Goal: Task Accomplishment & Management: Use online tool/utility

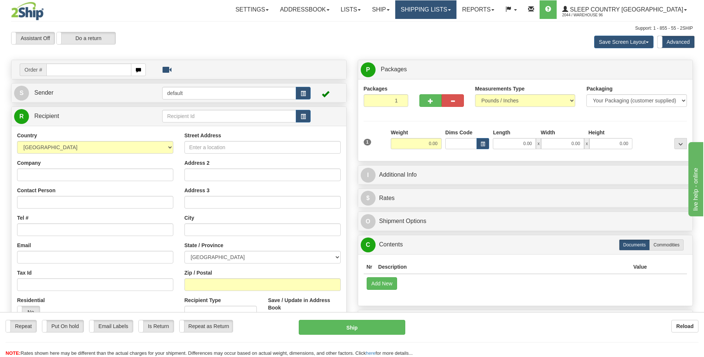
click at [456, 11] on link "Shipping lists" at bounding box center [425, 9] width 61 height 19
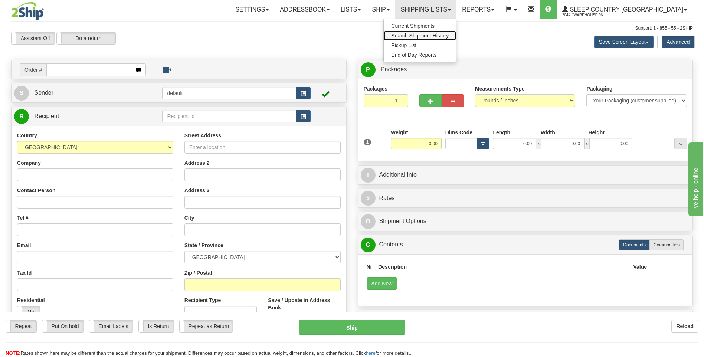
click at [449, 37] on span "Search Shipment History" at bounding box center [420, 36] width 58 height 6
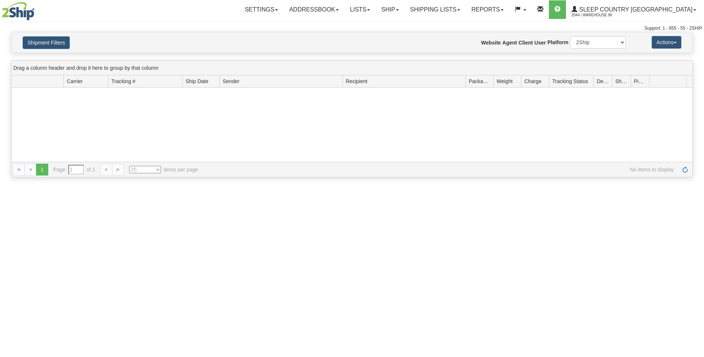
type input "From [DATE] To [DATE]"
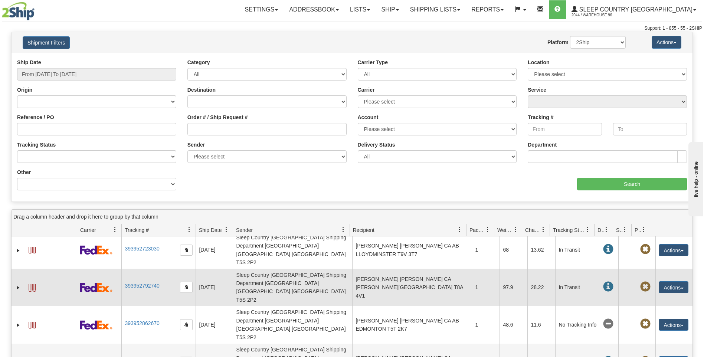
scroll to position [37, 0]
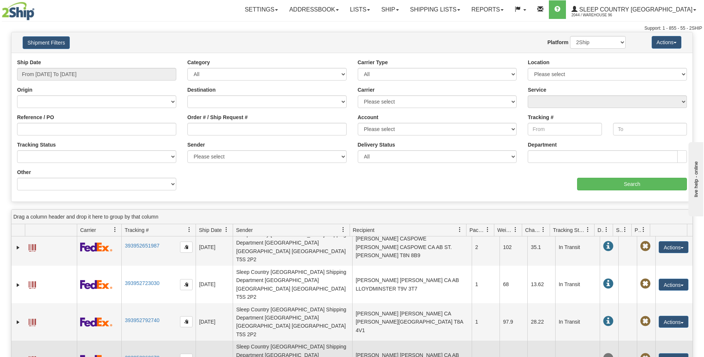
click at [32, 356] on span at bounding box center [32, 359] width 7 height 7
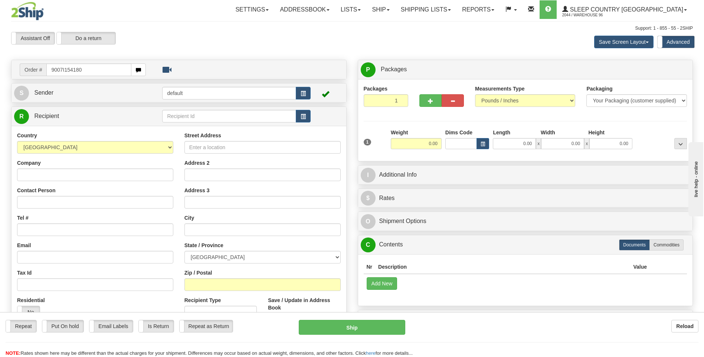
type input "9007I154180"
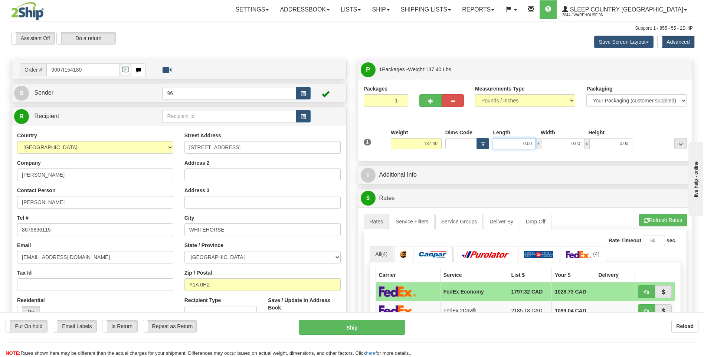
click at [534, 143] on input "0.00" at bounding box center [514, 143] width 43 height 11
type input "19.00"
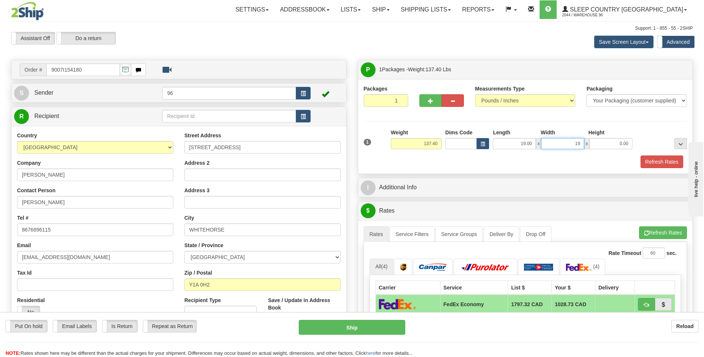
type input "19.00"
type input "42.00"
click at [664, 161] on button "Refresh Rates" at bounding box center [662, 162] width 43 height 13
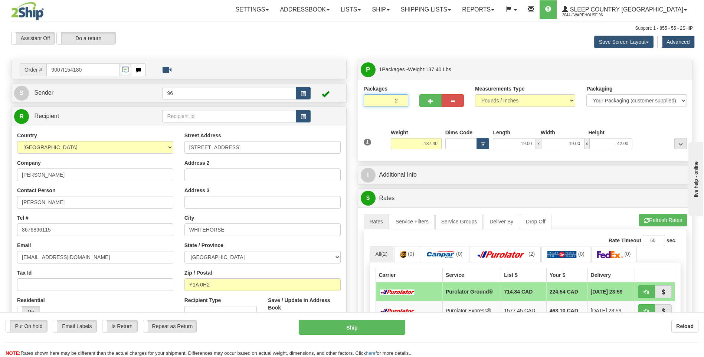
type input "2"
click at [400, 99] on input "2" at bounding box center [386, 100] width 45 height 13
